Goal: Task Accomplishment & Management: Use online tool/utility

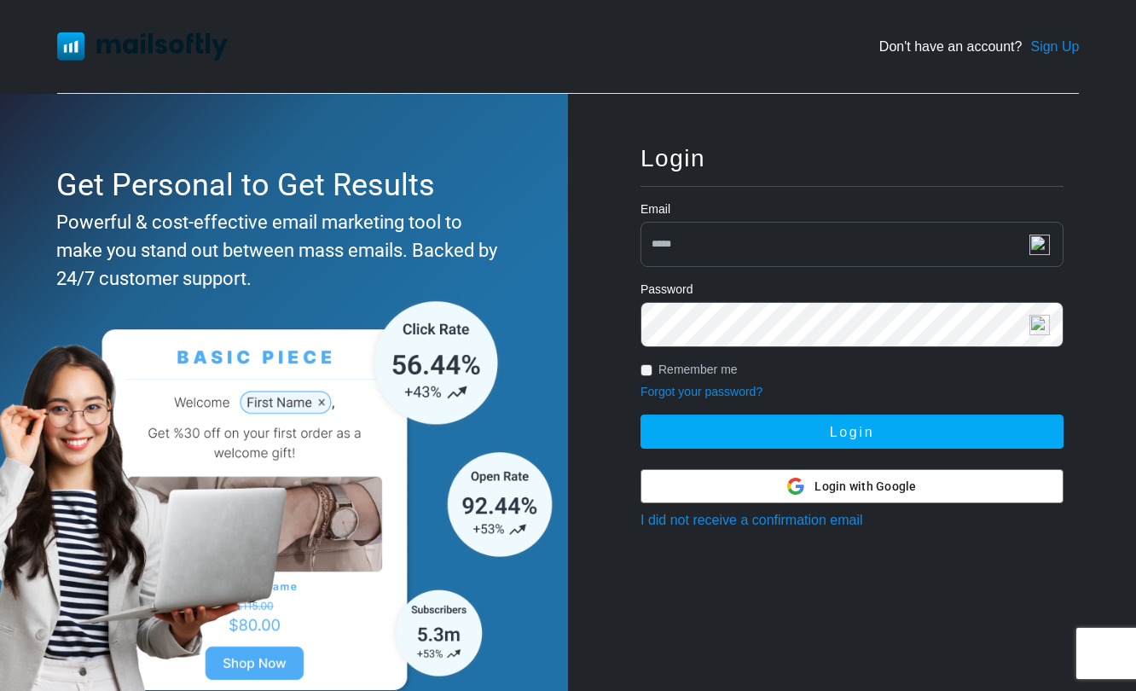
click at [781, 233] on input "email" at bounding box center [851, 244] width 423 height 45
paste input "**********"
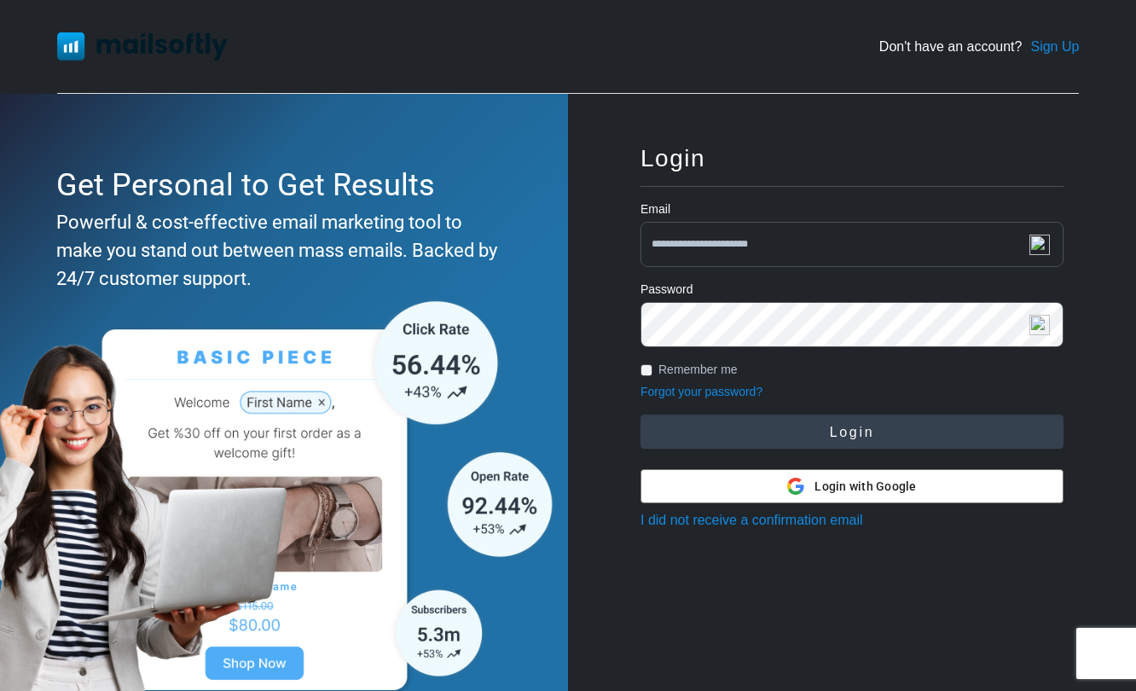
type input "**********"
click at [767, 439] on button "Login" at bounding box center [851, 431] width 423 height 34
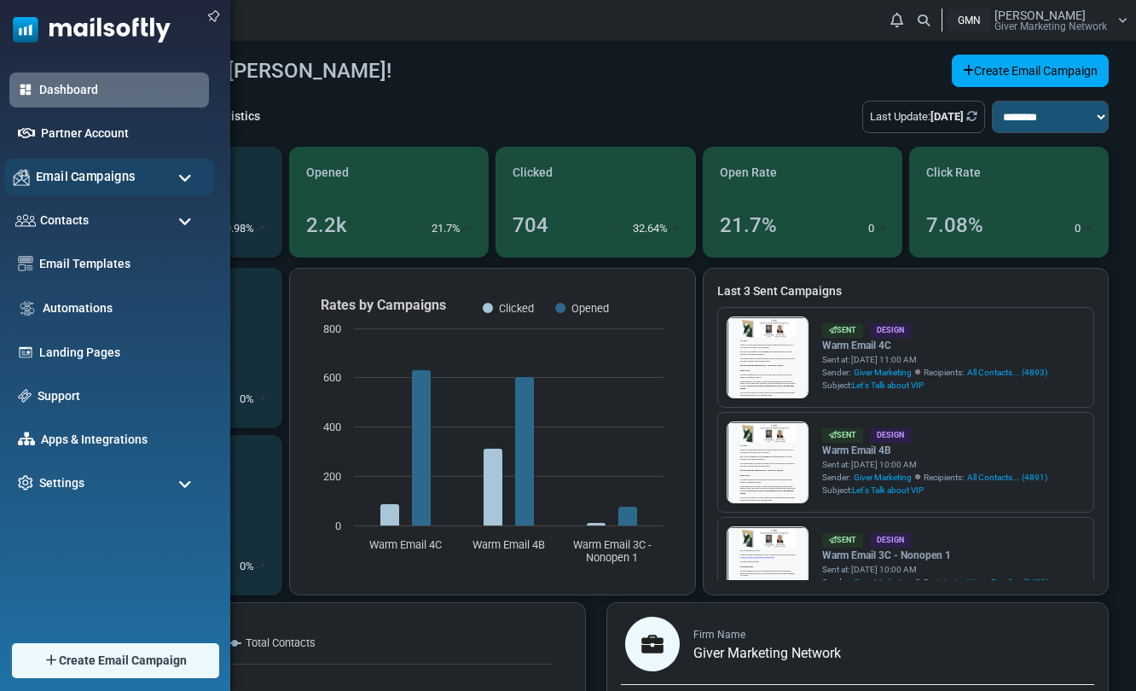
click at [104, 176] on span "Email Campaigns" at bounding box center [86, 176] width 100 height 19
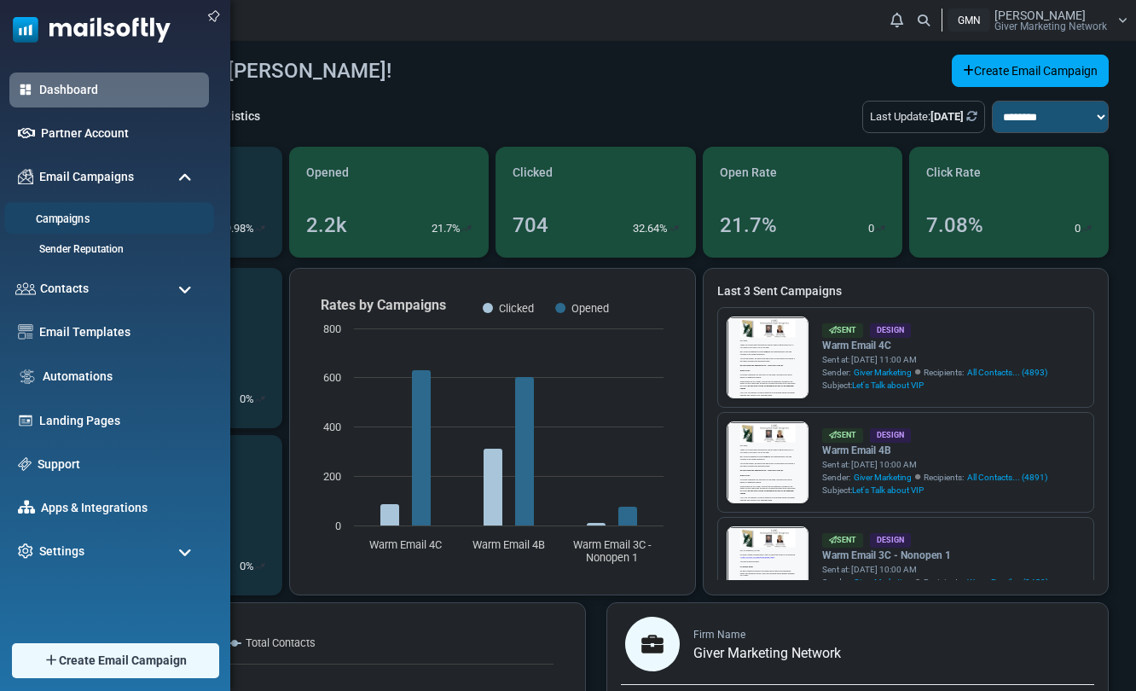
click at [86, 223] on link "Campaigns" at bounding box center [106, 219] width 205 height 16
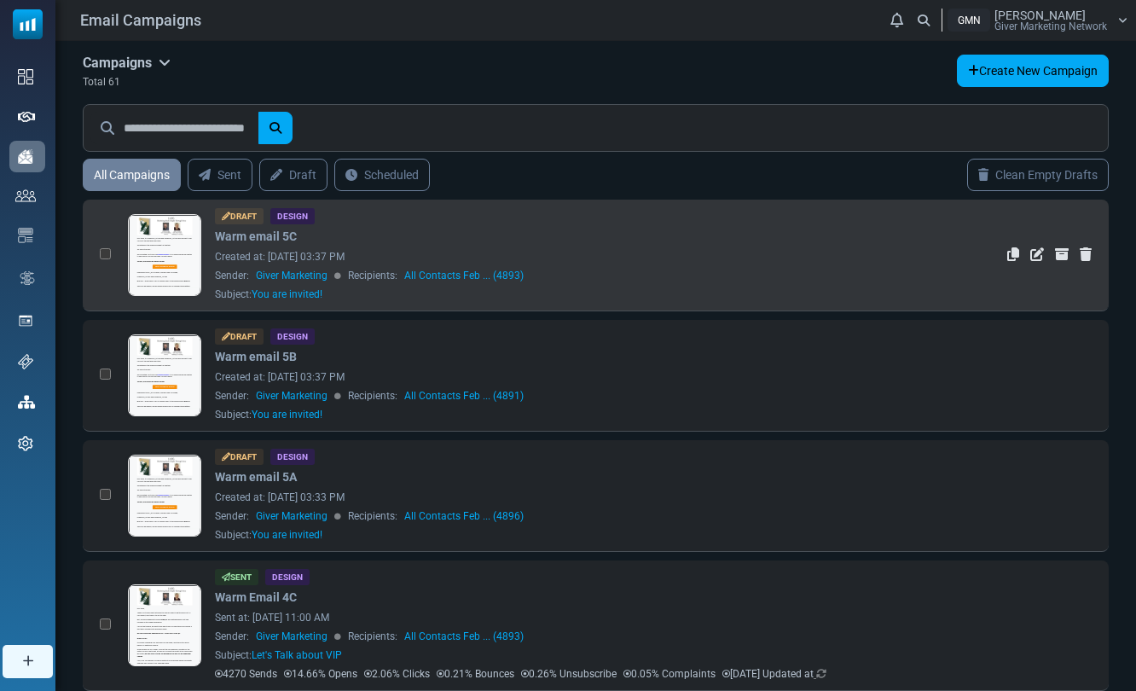
click at [327, 223] on div "Draft Design" at bounding box center [580, 216] width 730 height 16
click at [175, 240] on link at bounding box center [165, 303] width 72 height 176
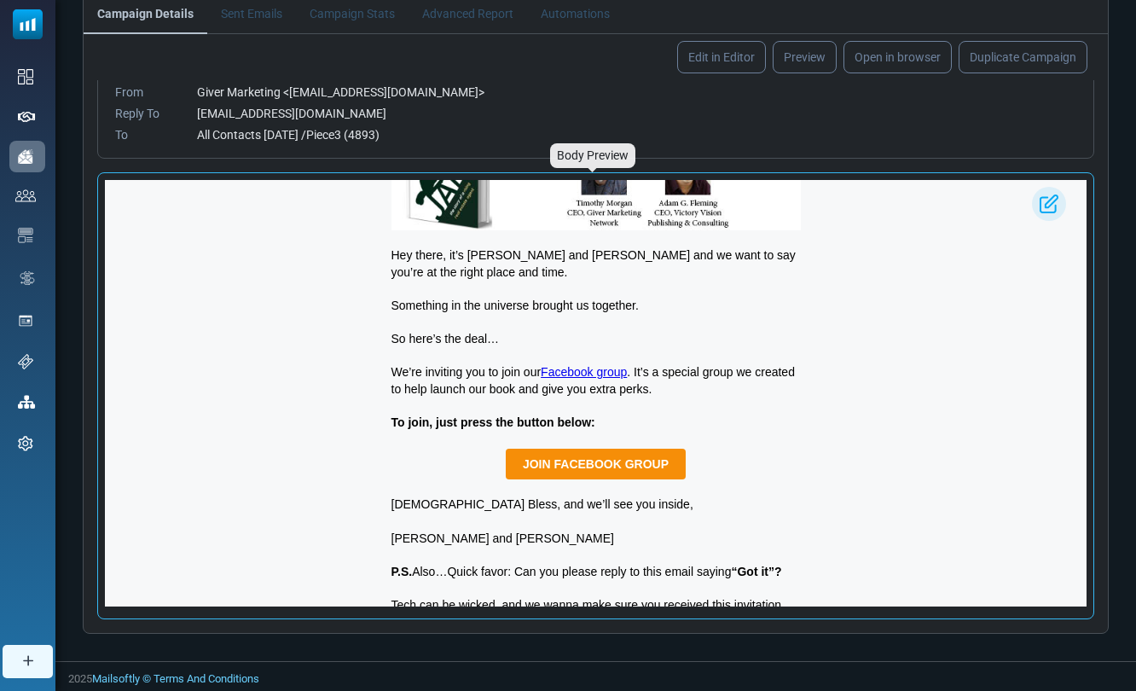
scroll to position [107, 0]
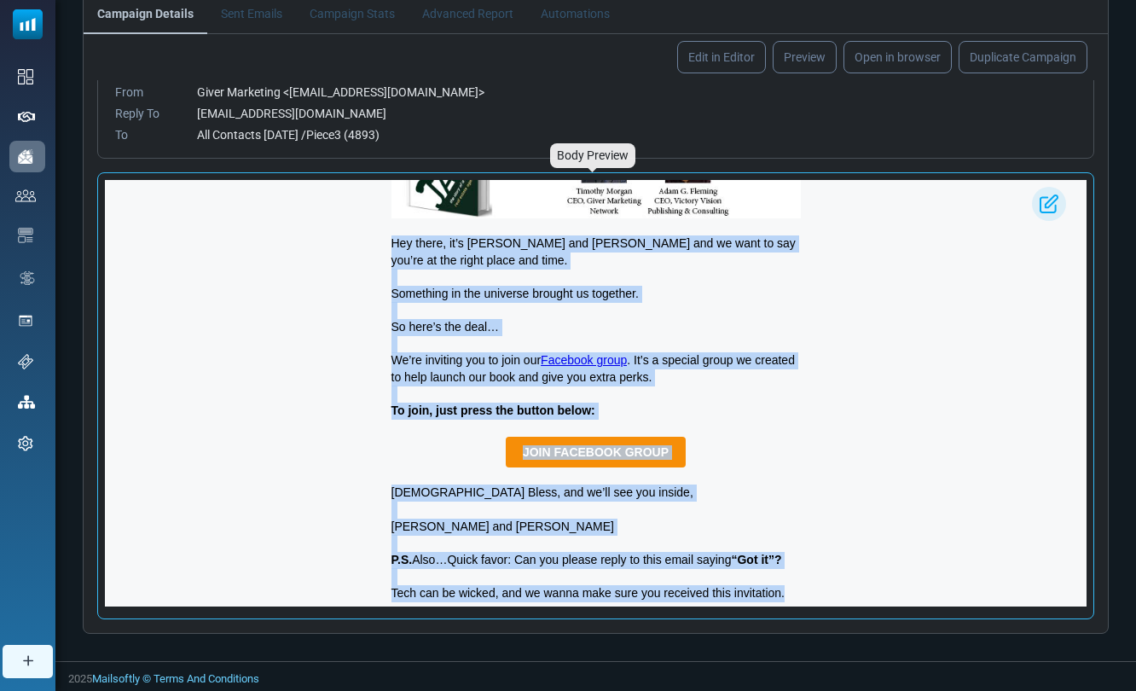
drag, startPoint x: 787, startPoint y: 596, endPoint x: 385, endPoint y: 242, distance: 535.9
click at [385, 242] on div "Hey there, it’s Timothy and Adam and we want to say you’re at the right place a…" at bounding box center [596, 341] width 426 height 536
copy div "Hey there, it’s Timothy and Adam and we want to say you’re at the right place a…"
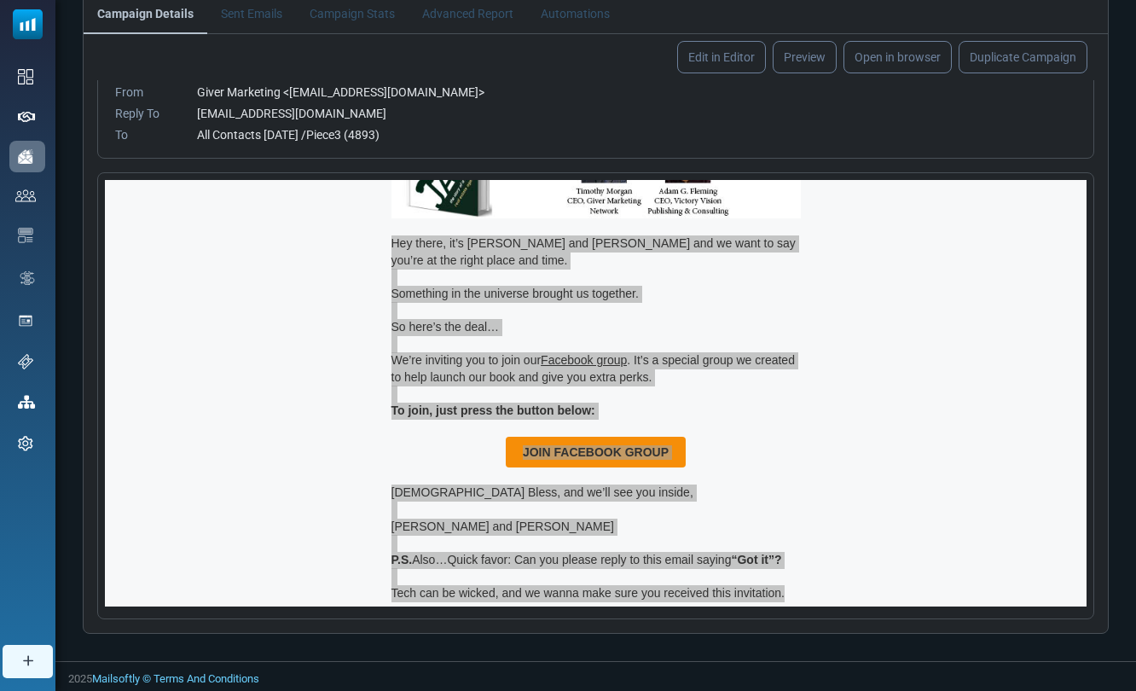
click at [470, 121] on div "info@givermarketing.com" at bounding box center [636, 114] width 879 height 18
